Goal: Task Accomplishment & Management: Manage account settings

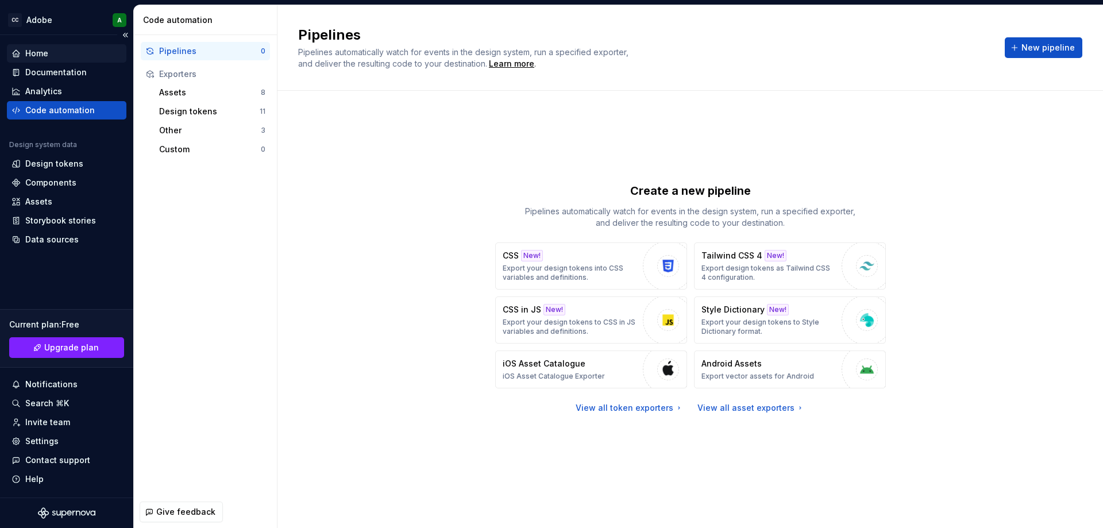
click at [34, 53] on div "Home" at bounding box center [36, 53] width 23 height 11
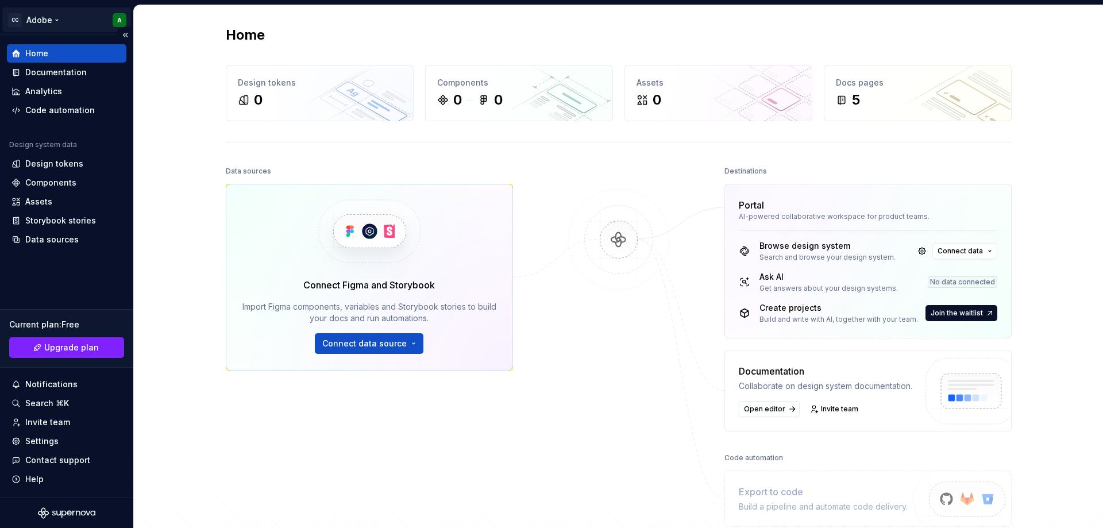
click at [51, 18] on html "CC Adobe A Home Documentation Analytics Code automation Design system data Desi…" at bounding box center [551, 264] width 1103 height 528
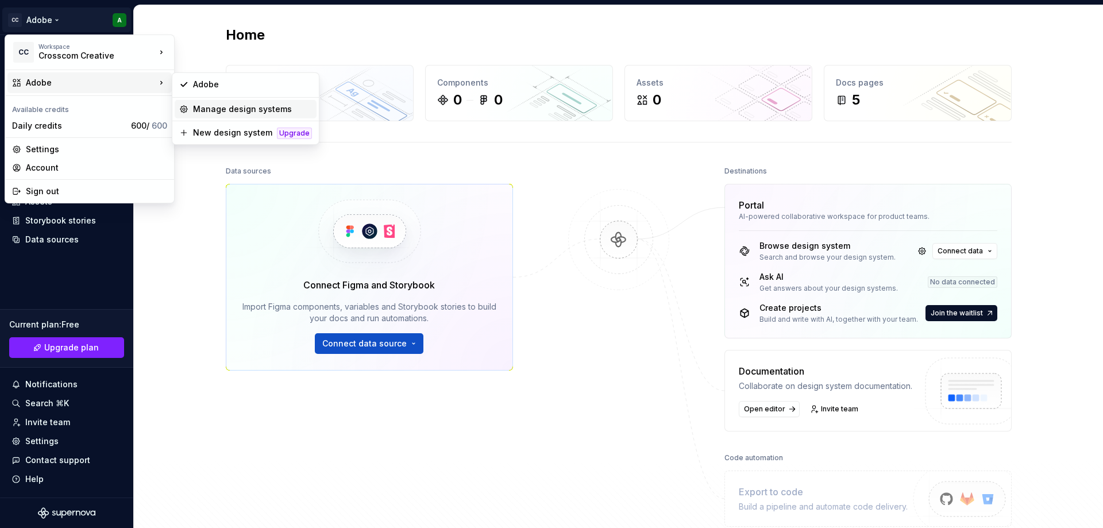
click at [247, 110] on div "Manage design systems" at bounding box center [252, 108] width 119 height 11
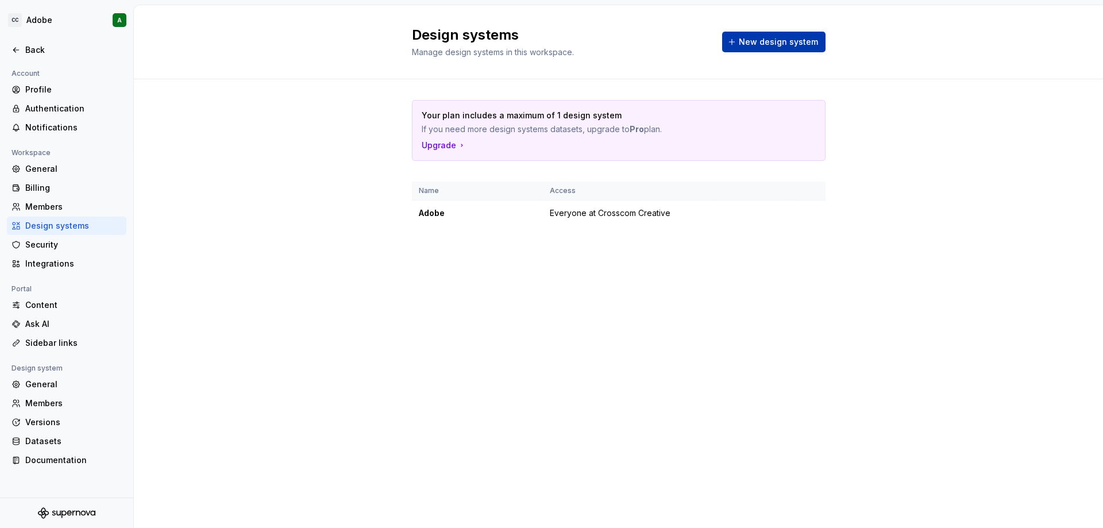
click at [765, 43] on span "New design system" at bounding box center [778, 41] width 79 height 11
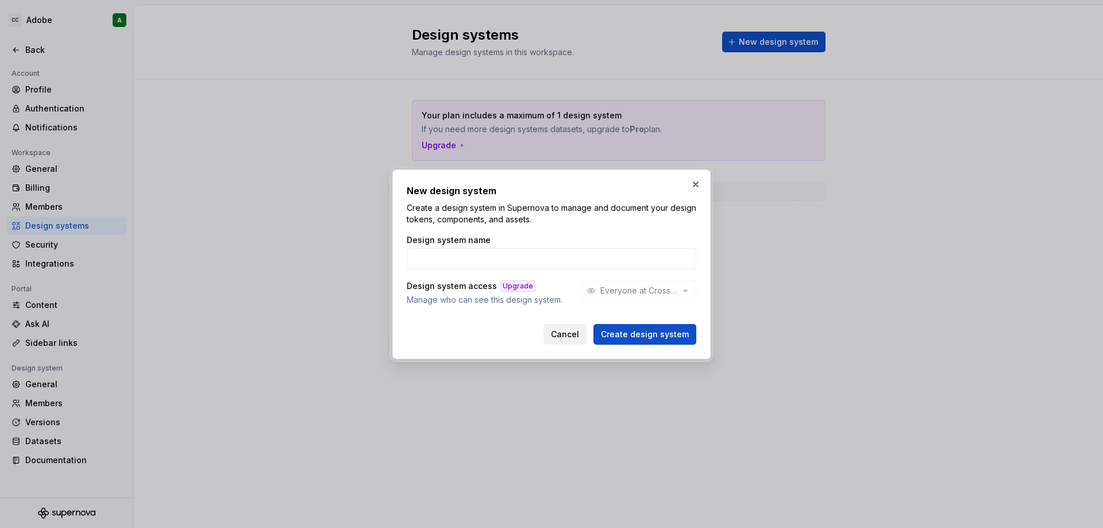
click at [579, 338] on span "Cancel" at bounding box center [565, 334] width 28 height 11
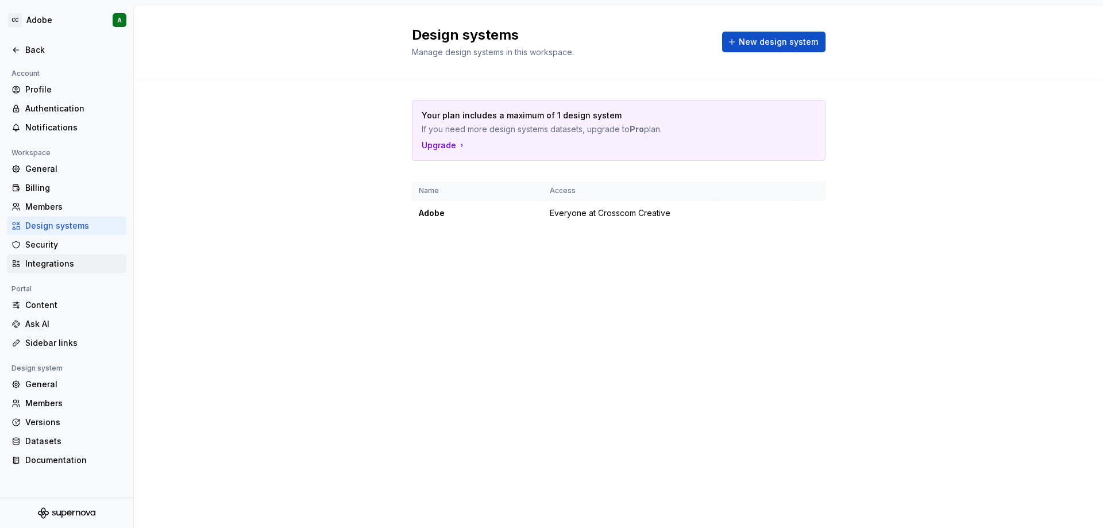
click at [55, 263] on div "Integrations" at bounding box center [73, 263] width 97 height 11
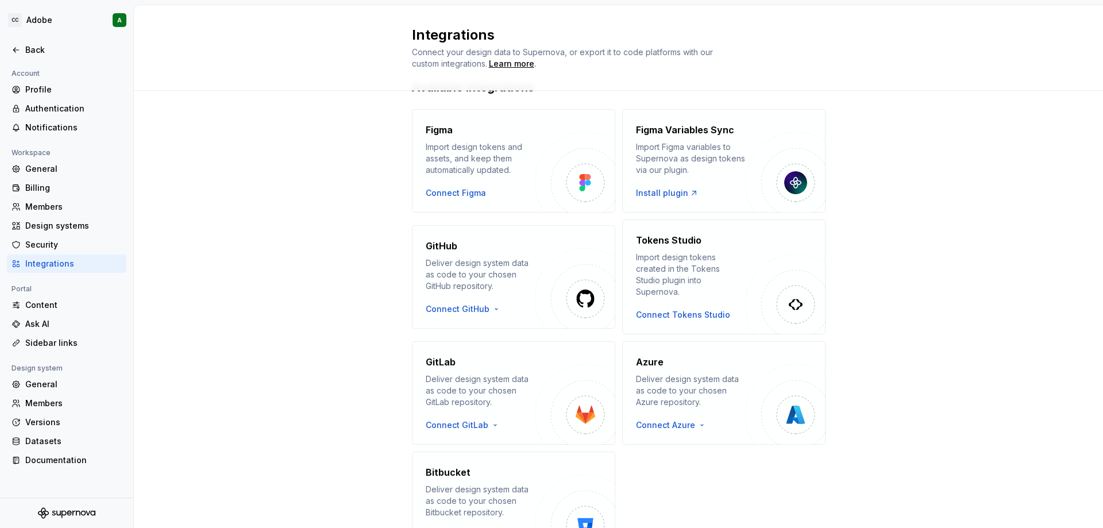
scroll to position [91, 0]
